Goal: Task Accomplishment & Management: Use online tool/utility

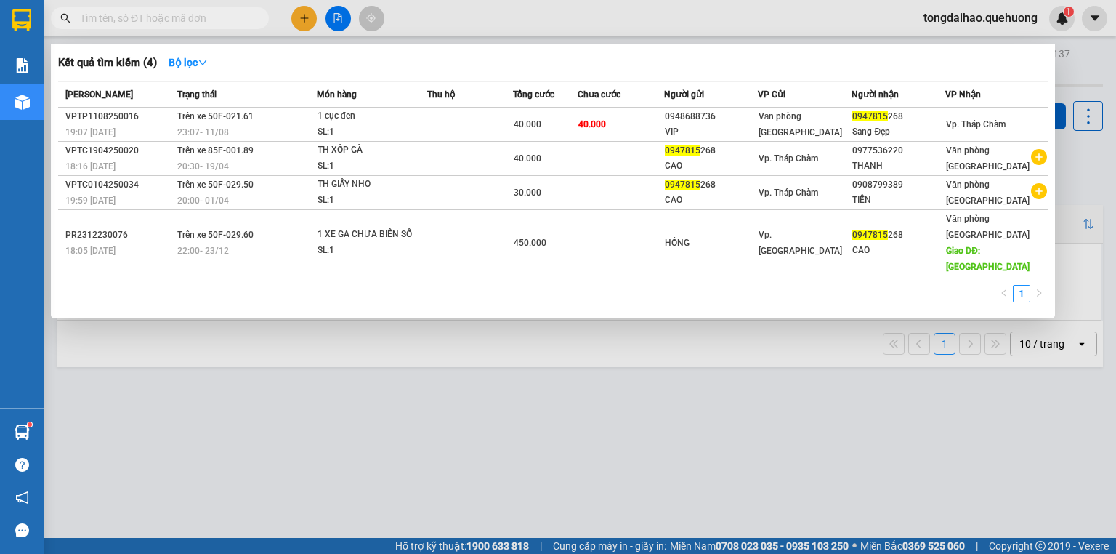
click at [250, 20] on input "text" at bounding box center [165, 18] width 171 height 16
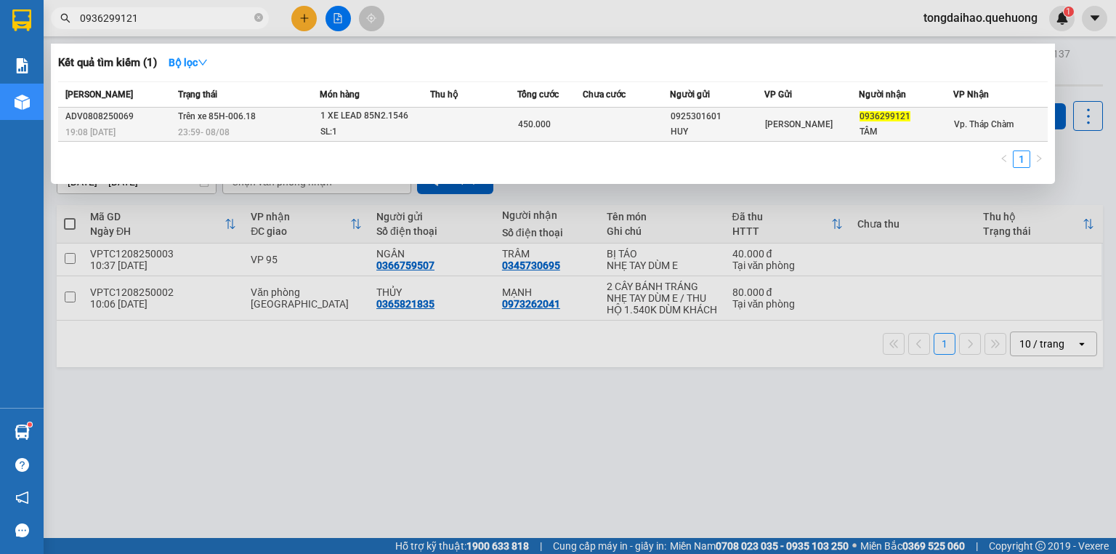
type input "0936299121"
click at [456, 129] on td at bounding box center [473, 125] width 87 height 34
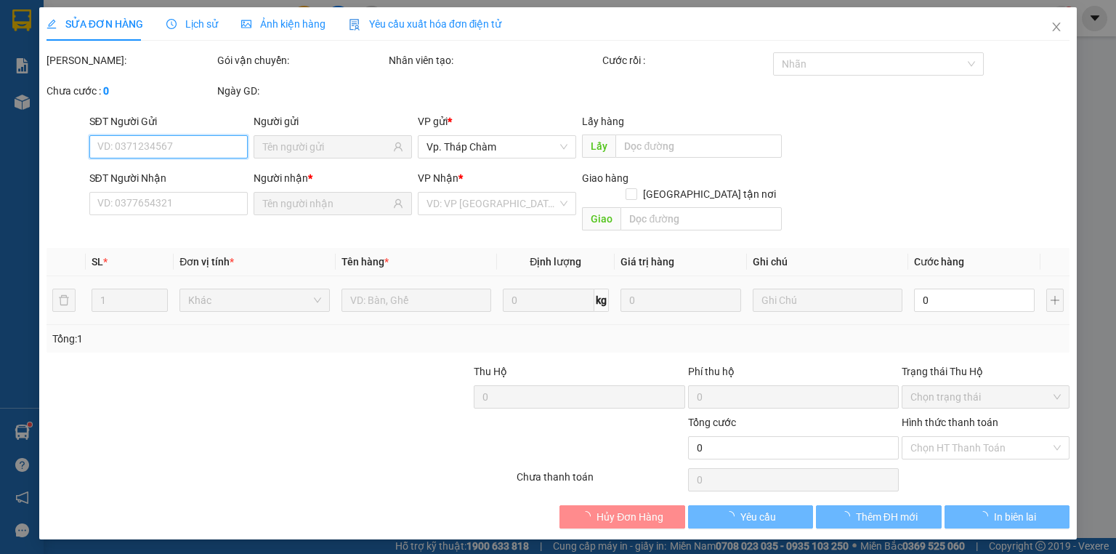
type input "0925301601"
type input "HUY"
type input "0936299121"
type input "TÂM"
type input "450.000"
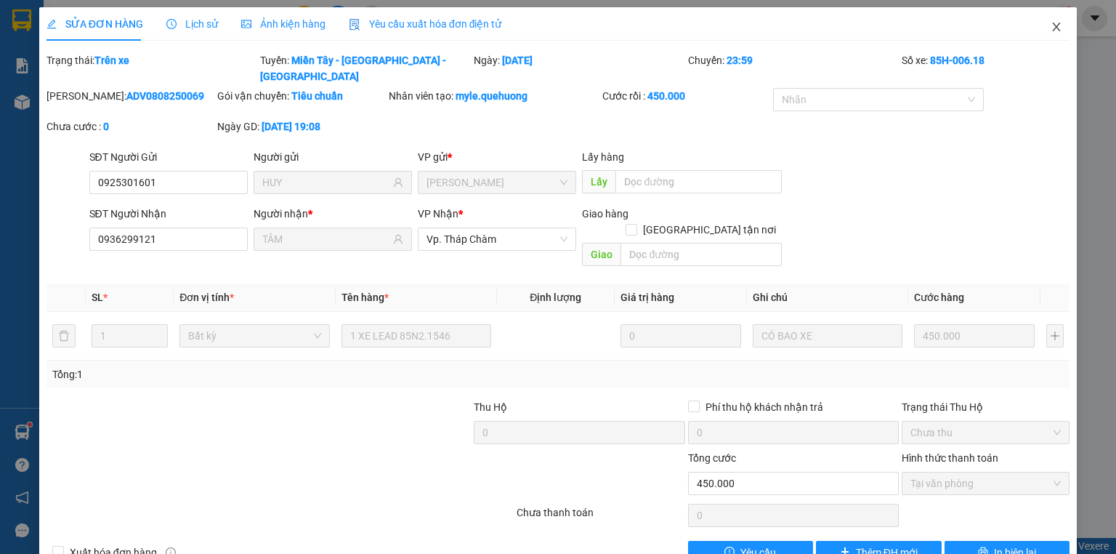
click at [1050, 27] on icon "close" at bounding box center [1056, 27] width 12 height 12
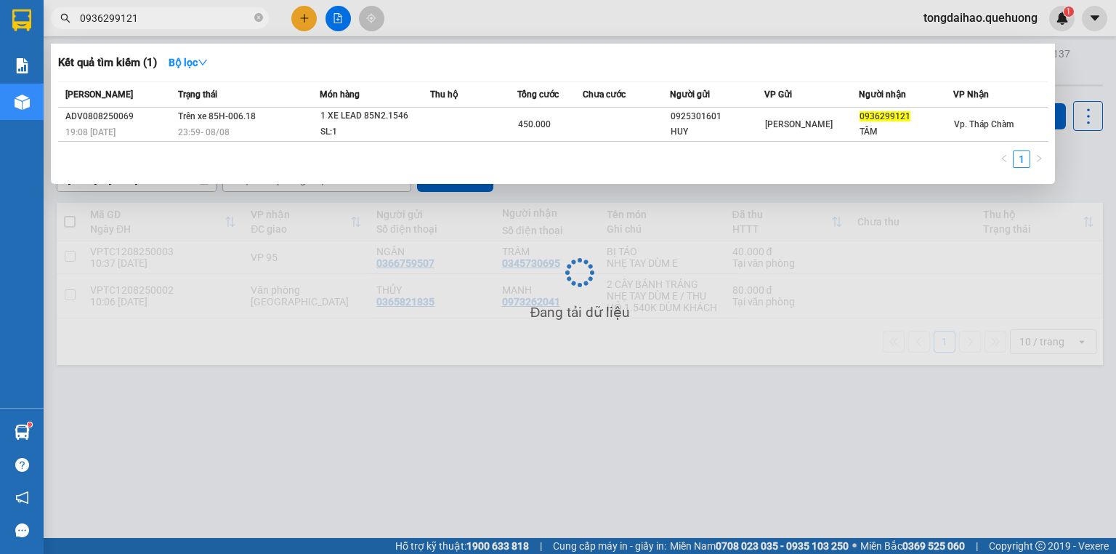
click at [158, 19] on input "0936299121" at bounding box center [165, 18] width 171 height 16
